Goal: Transaction & Acquisition: Purchase product/service

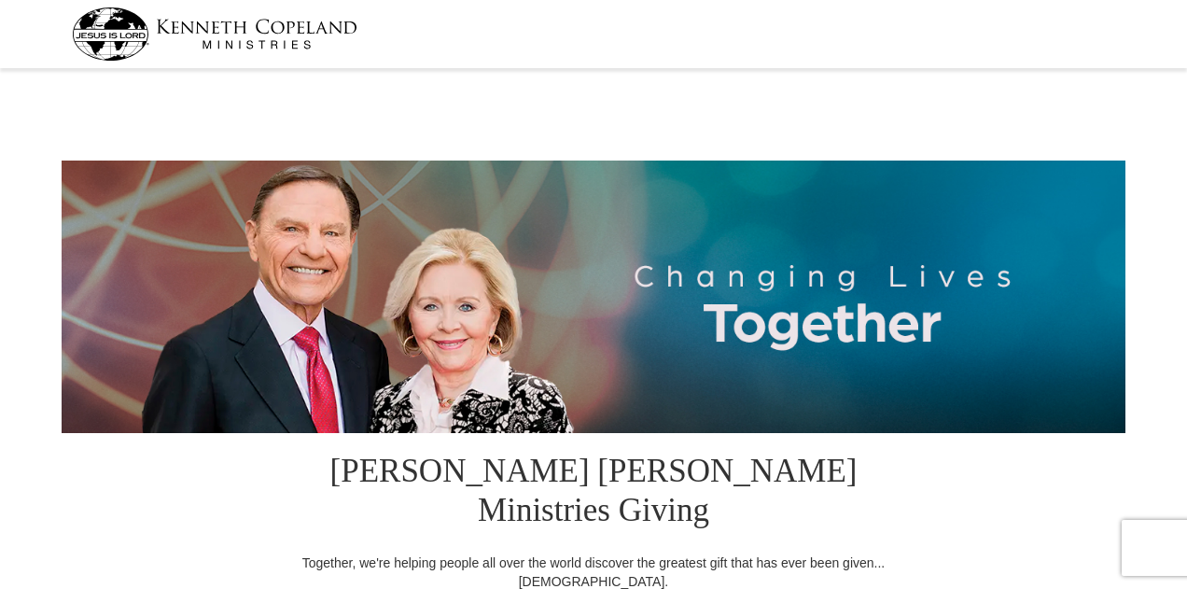
select select "[GEOGRAPHIC_DATA]"
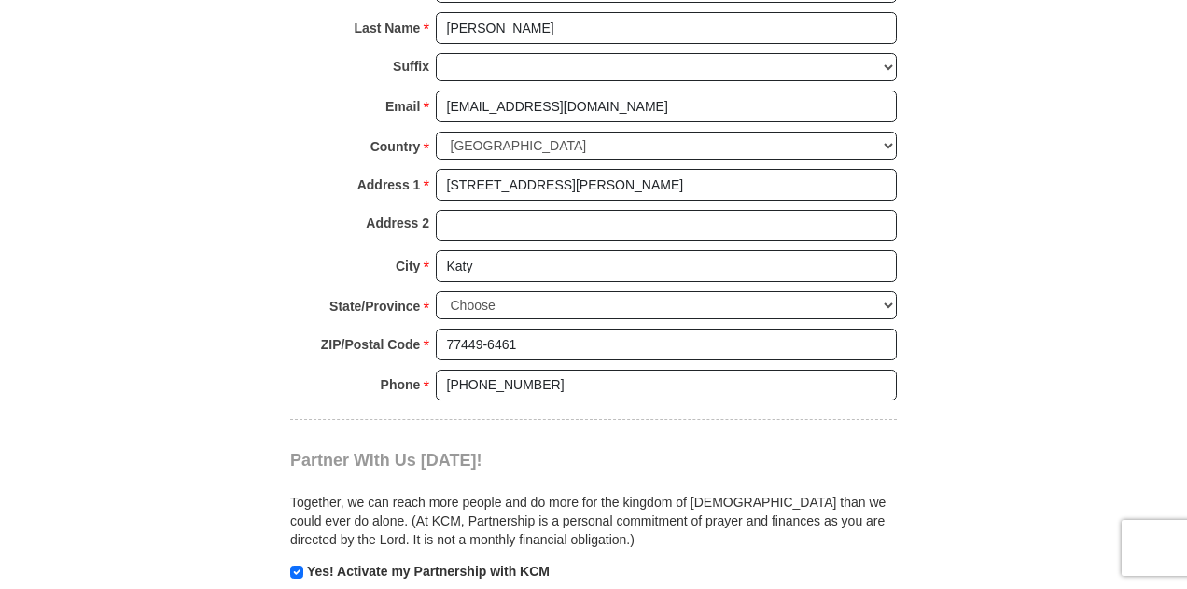
scroll to position [1586, 0]
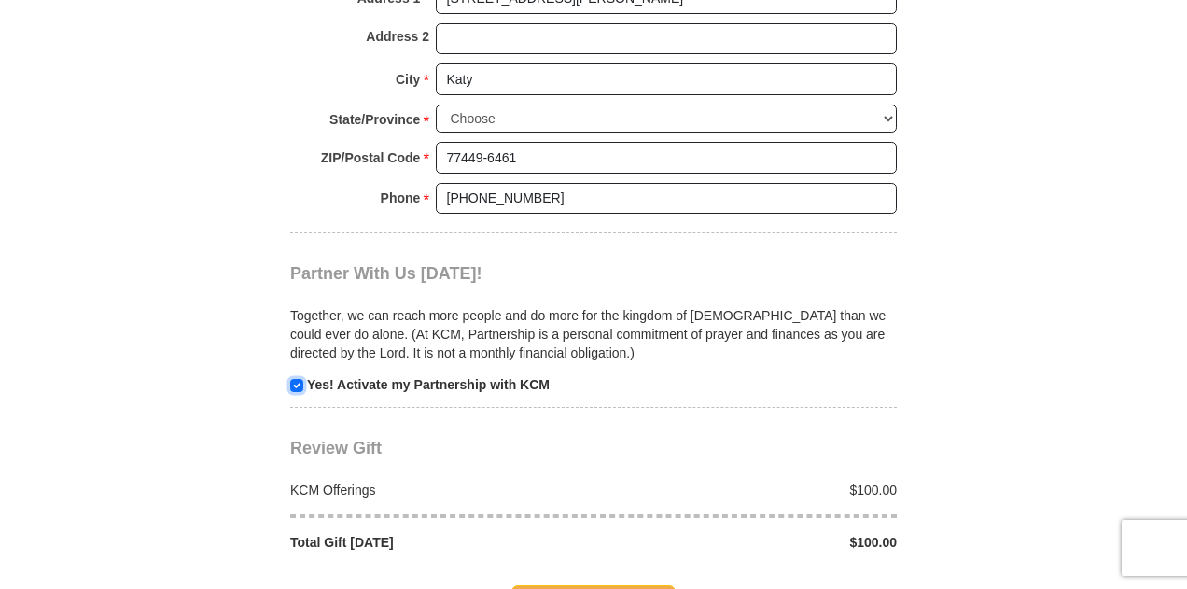
click at [300, 379] on input "checkbox" at bounding box center [296, 385] width 13 height 13
checkbox input "false"
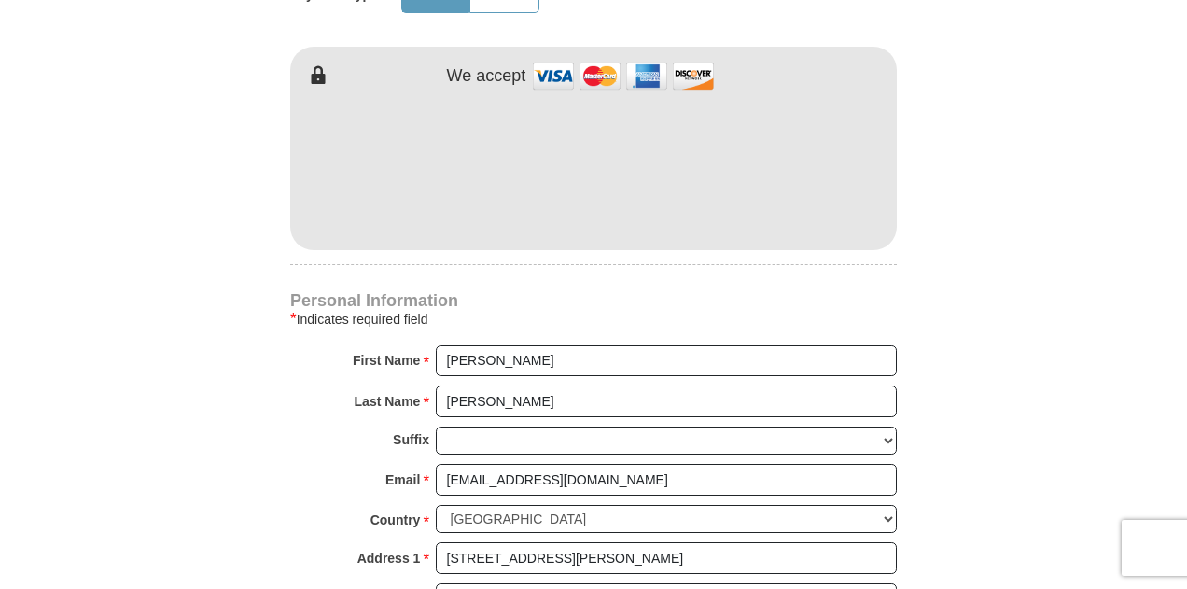
scroll to position [933, 0]
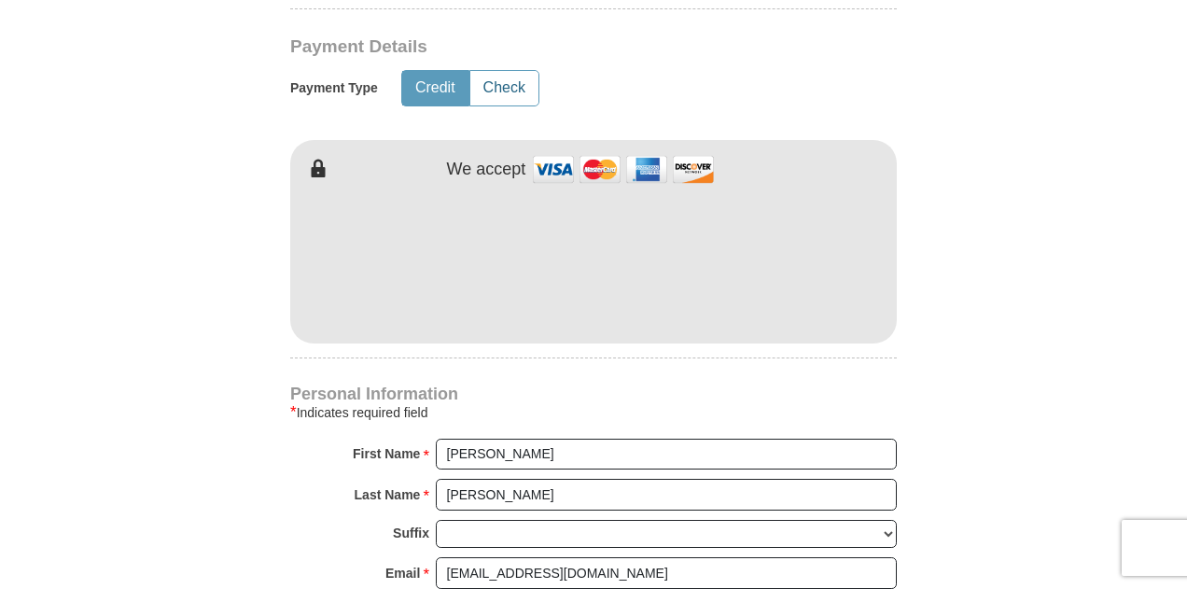
click at [513, 71] on button "Check" at bounding box center [504, 88] width 68 height 35
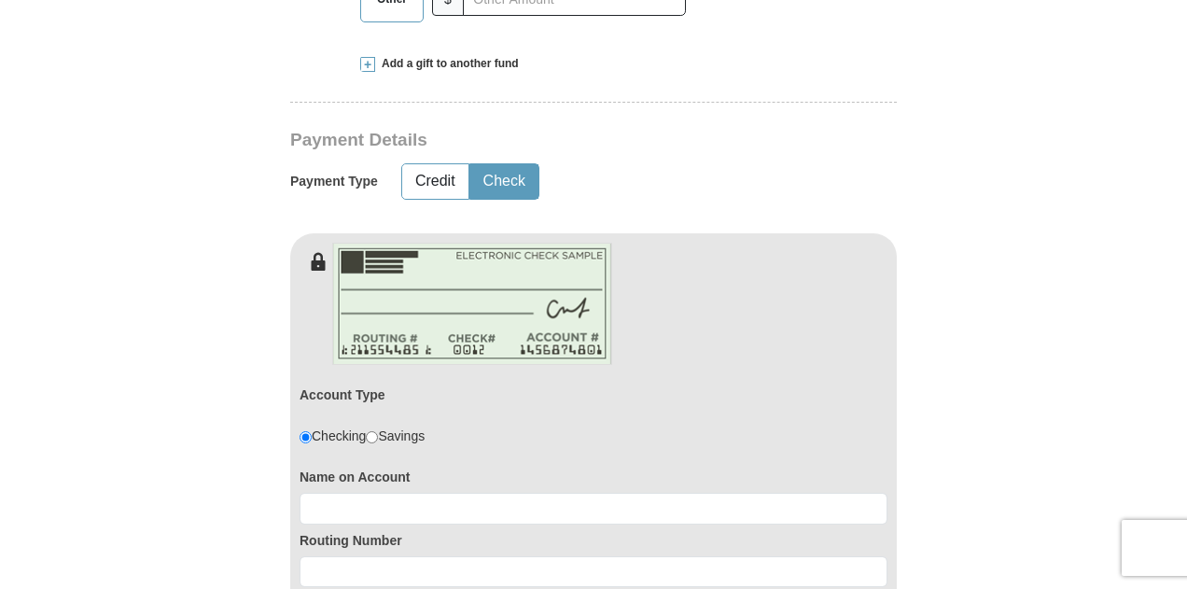
scroll to position [653, 0]
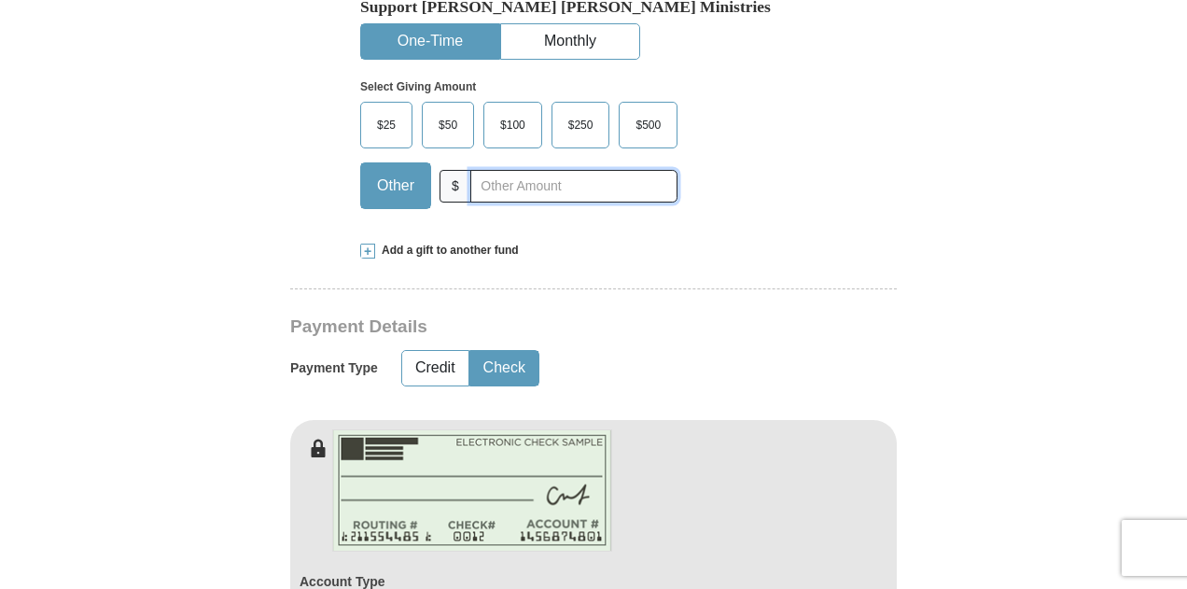
click at [539, 170] on input "text" at bounding box center [573, 186] width 207 height 33
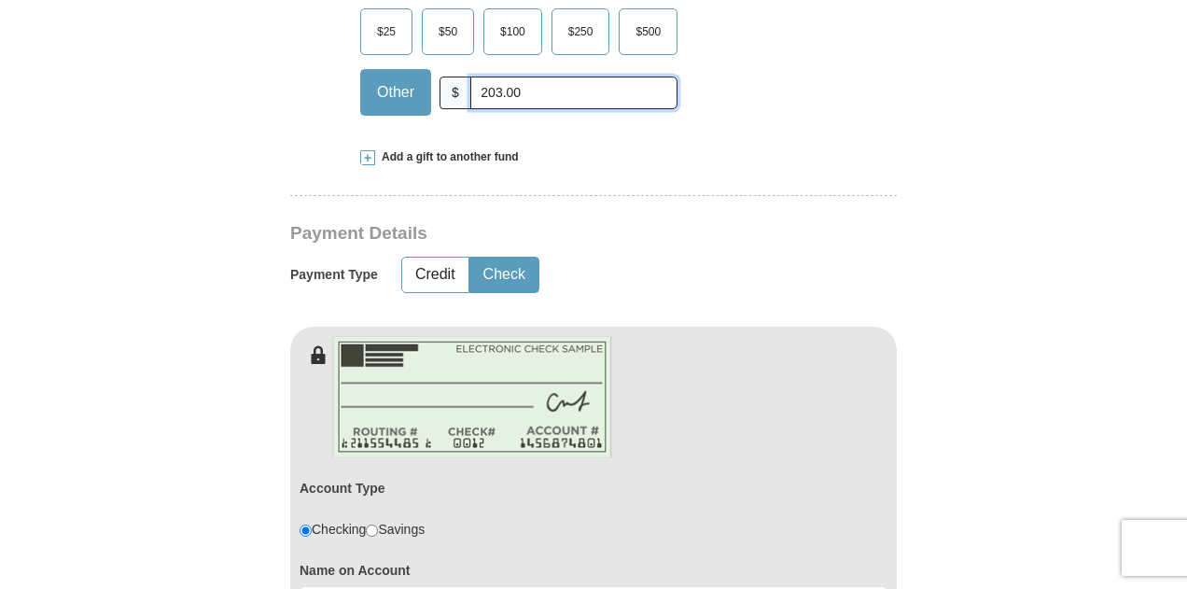
scroll to position [467, 0]
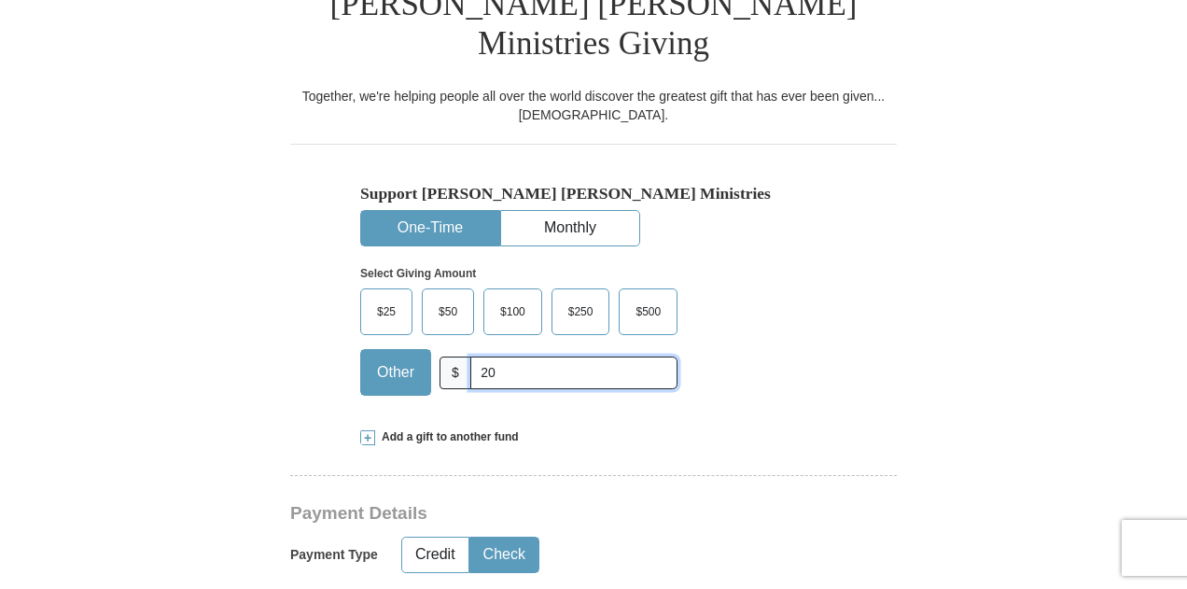
type input "2"
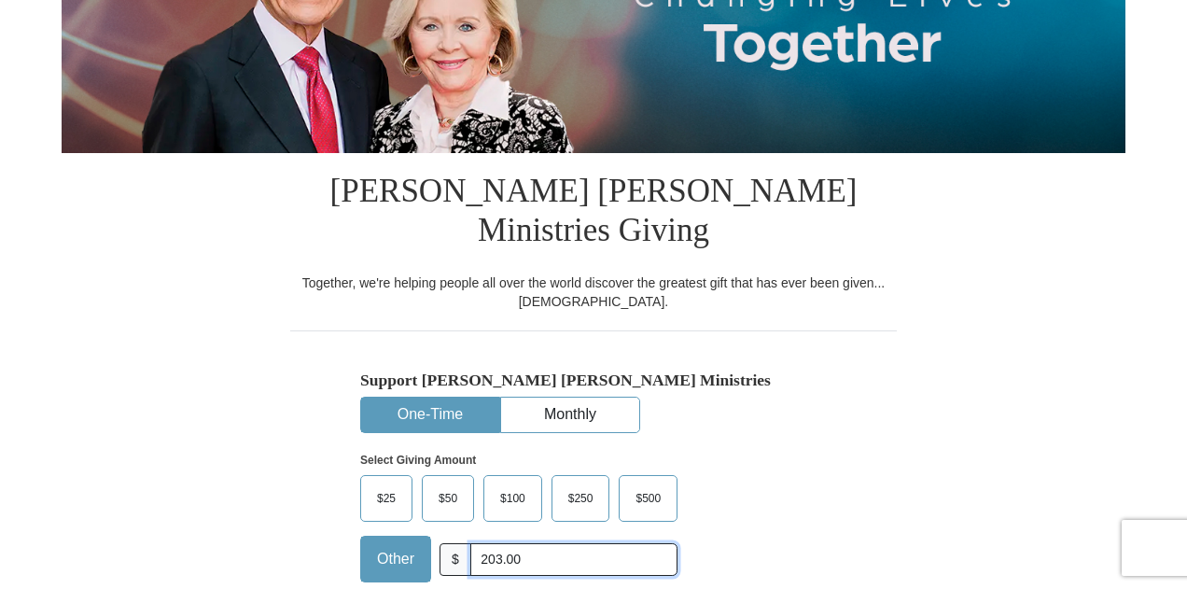
scroll to position [560, 0]
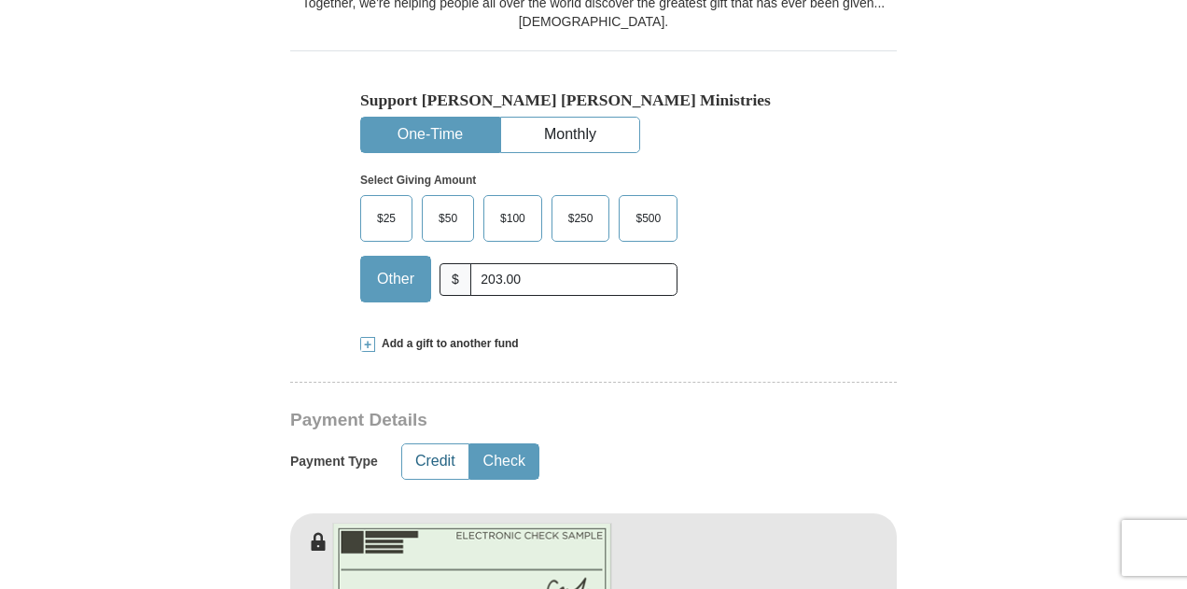
click at [421, 444] on button "Credit" at bounding box center [435, 461] width 66 height 35
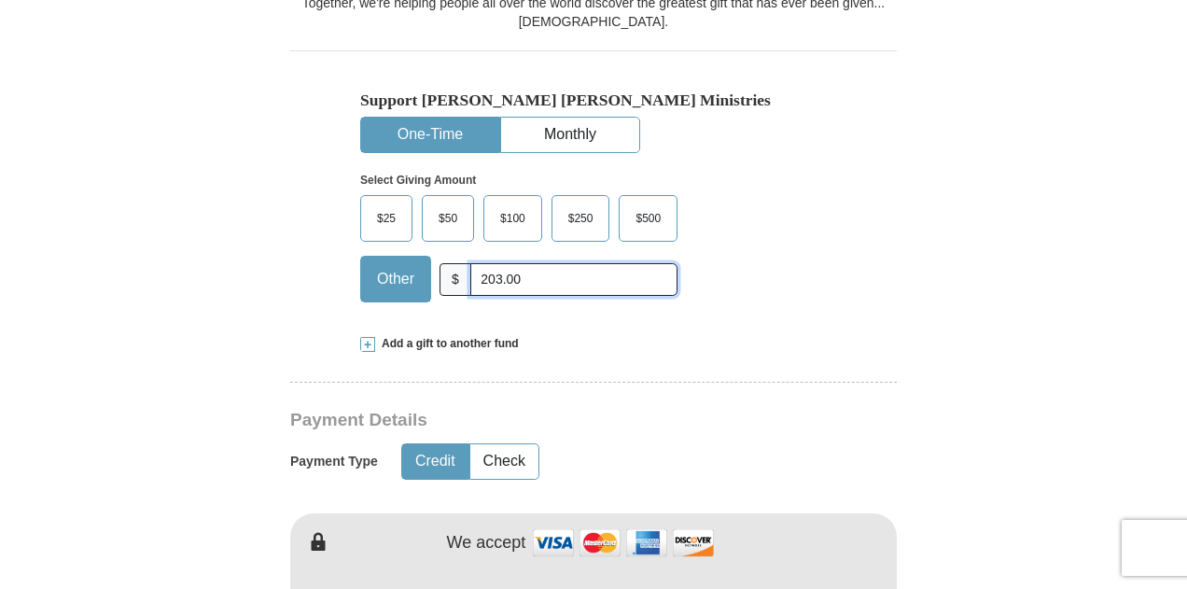
click at [539, 263] on input "203.00" at bounding box center [573, 279] width 207 height 33
type input "2"
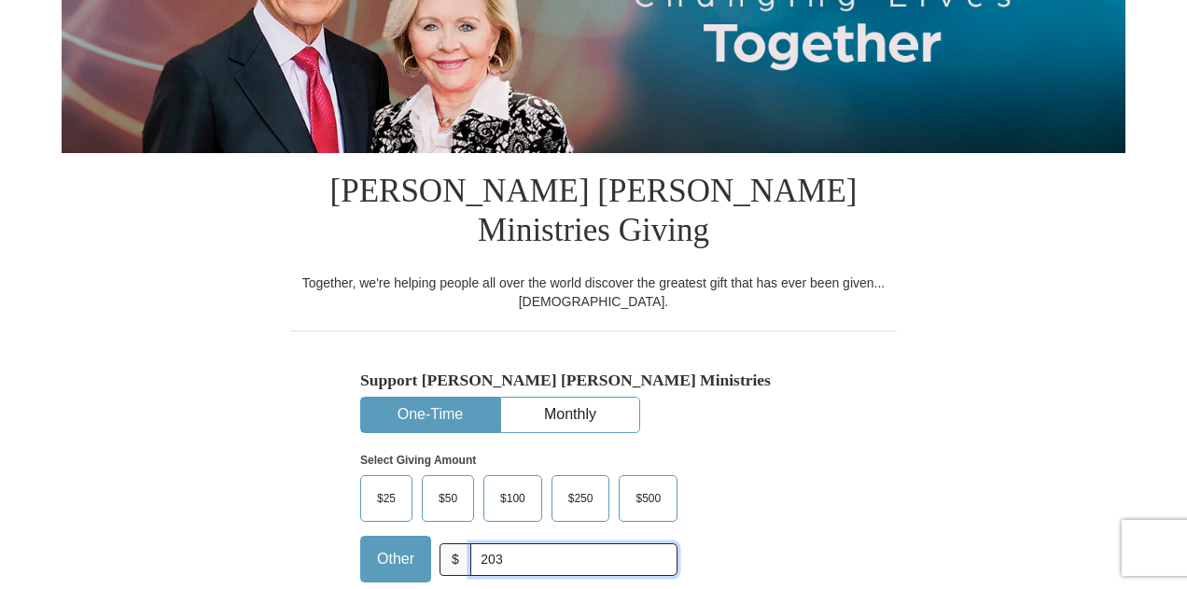
scroll to position [0, 0]
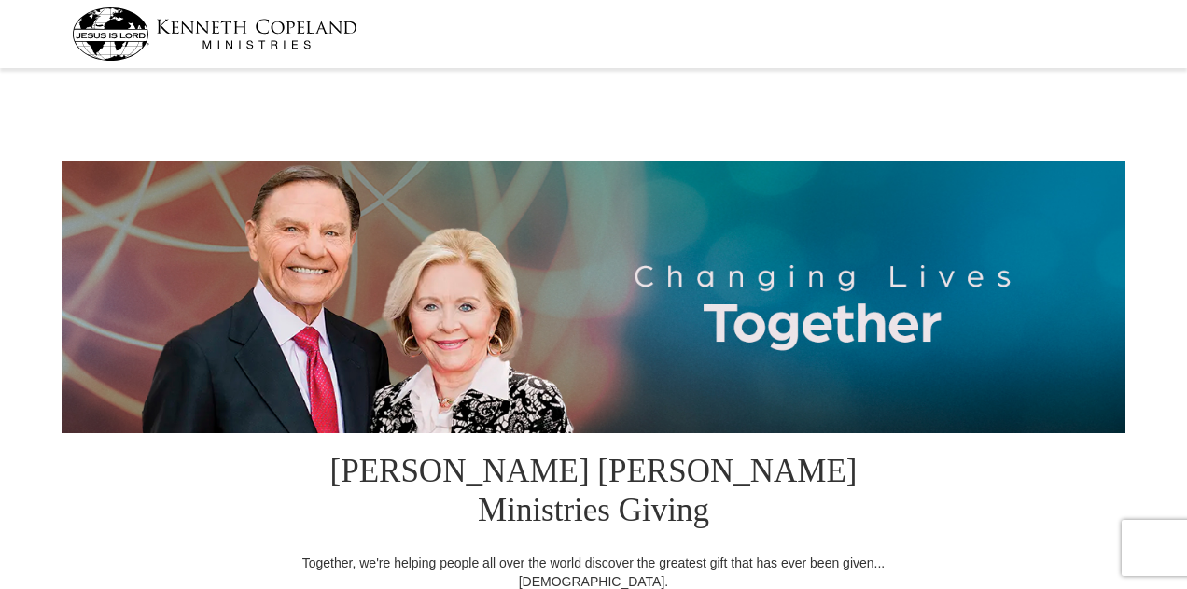
type input "203"
click at [119, 21] on img at bounding box center [215, 33] width 286 height 53
